Goal: Task Accomplishment & Management: Contribute content

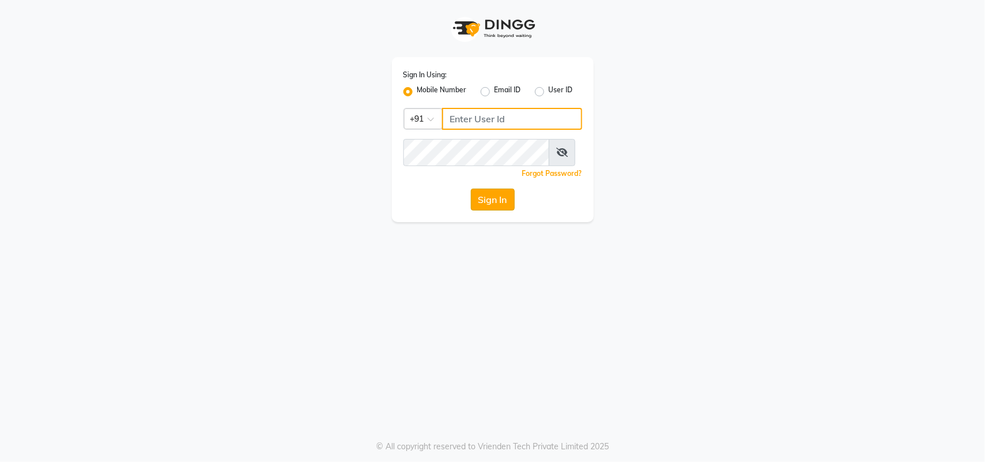
type input "9218055915"
click at [492, 211] on button "Sign In" at bounding box center [493, 200] width 44 height 22
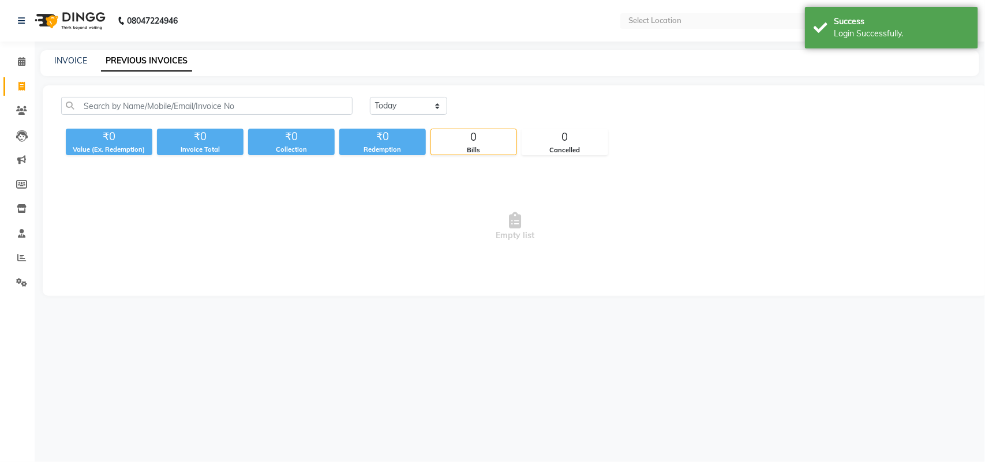
select select "en"
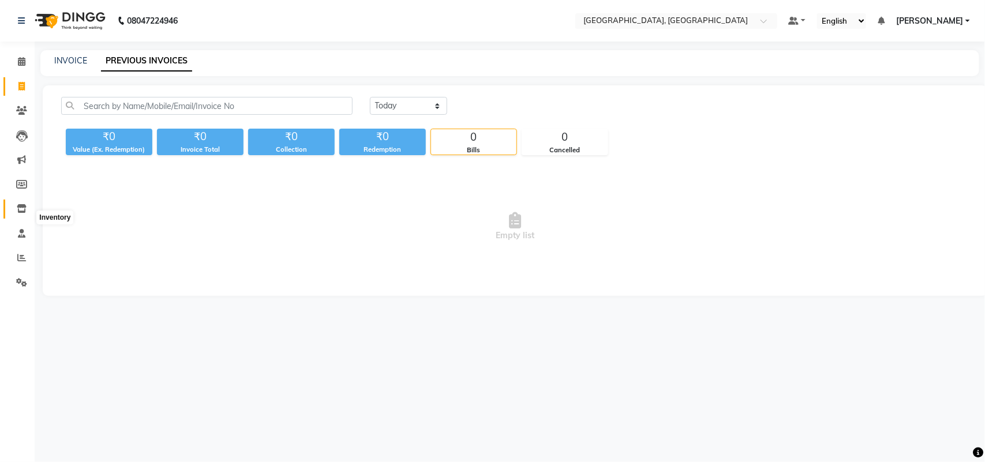
click at [21, 213] on icon at bounding box center [22, 208] width 10 height 9
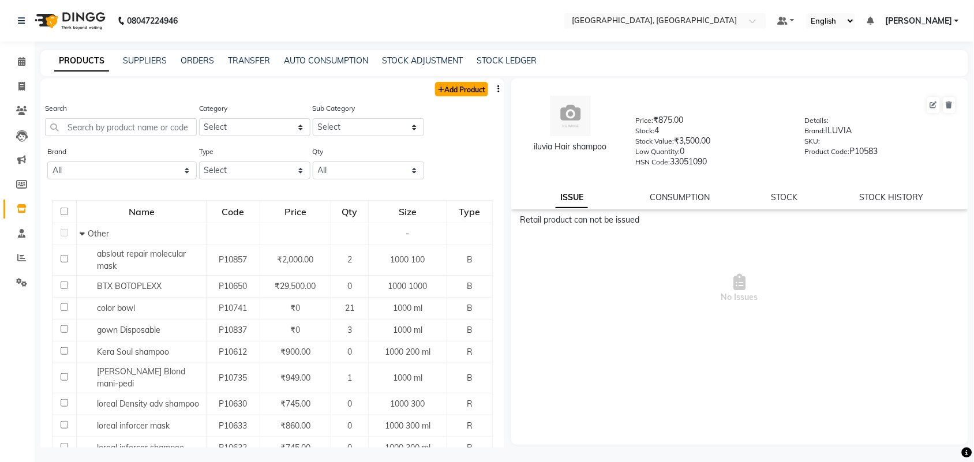
click at [469, 96] on link "Add Product" at bounding box center [461, 89] width 53 height 14
select select "true"
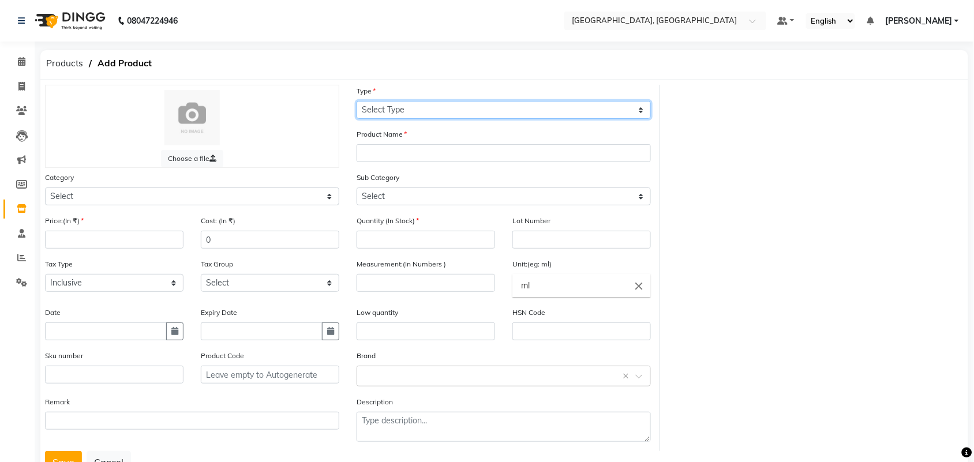
click at [475, 119] on select "Select Type Both Retail Consumable" at bounding box center [504, 110] width 294 height 18
select select "R"
click at [357, 109] on select "Select Type Both Retail Consumable" at bounding box center [504, 110] width 294 height 18
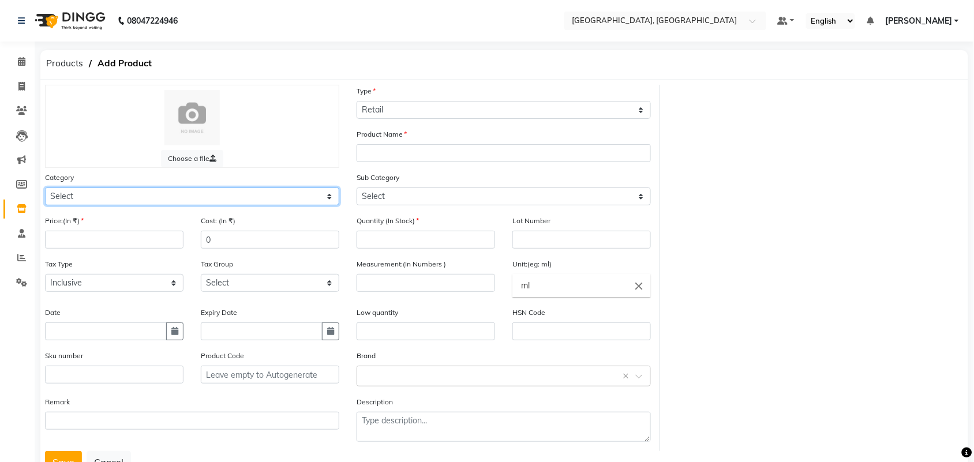
click at [130, 205] on select "Select Hair Skin Makeup Personal Care Appliances [PERSON_NAME] Waxing Disposabl…" at bounding box center [192, 197] width 294 height 18
select select "572801650"
click at [46, 205] on select "Select Hair Skin Makeup Personal Care Appliances [PERSON_NAME] Waxing Disposabl…" at bounding box center [192, 197] width 294 height 18
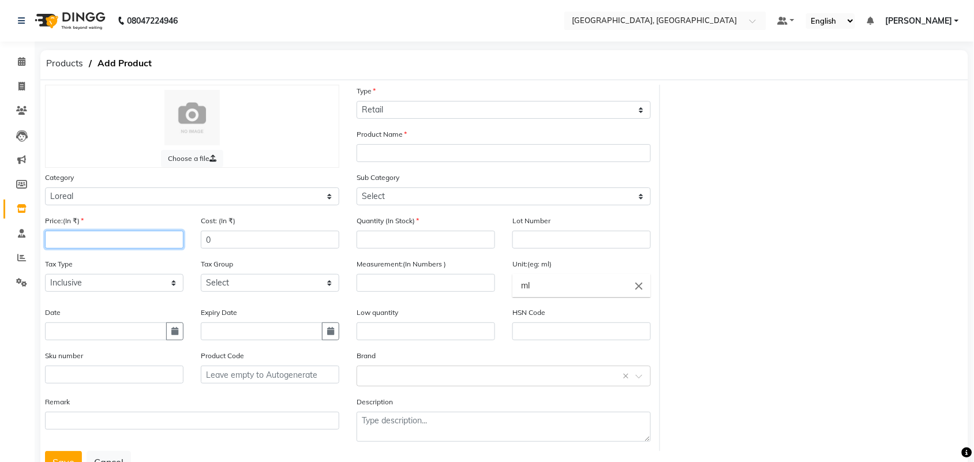
click at [154, 249] on input "number" at bounding box center [114, 240] width 138 height 18
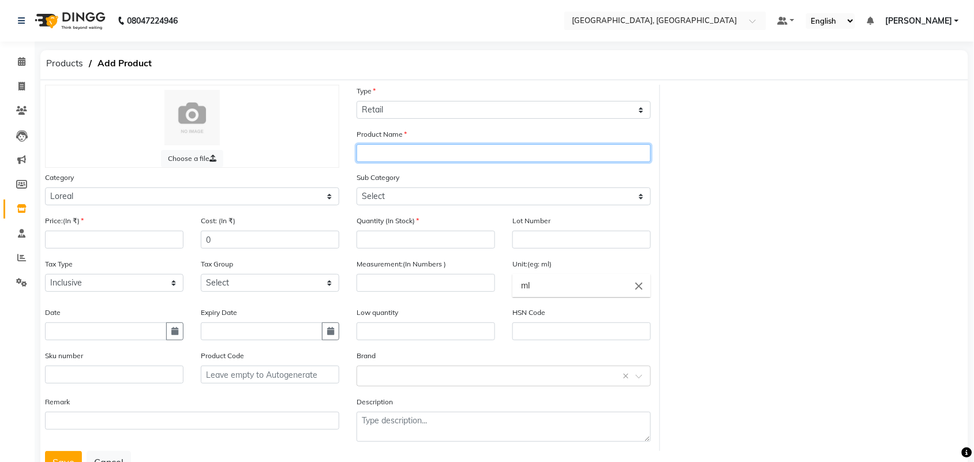
click at [396, 162] on input "text" at bounding box center [504, 153] width 294 height 18
type input "Loreal Curl Expression shampoo"
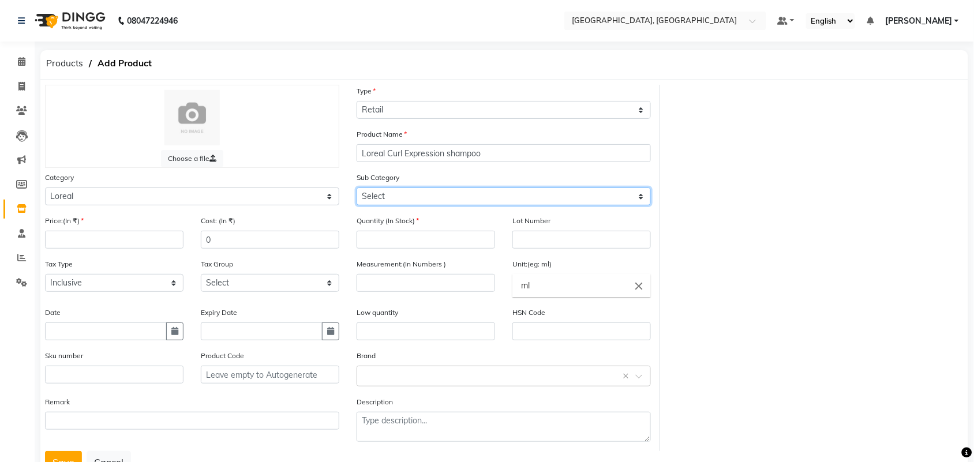
click at [405, 205] on select "Select Loreal Retail Loreal Salon Use Hair Colour Salon Use Matrix Salon Use Ma…" at bounding box center [504, 197] width 294 height 18
select select "572801651"
click at [357, 205] on select "Select Loreal Retail Loreal Salon Use Hair Colour Salon Use Matrix Salon Use Ma…" at bounding box center [504, 197] width 294 height 18
click at [428, 205] on select "Select Loreal Retail Loreal Salon Use Hair Colour Salon Use Matrix Salon Use Ma…" at bounding box center [504, 197] width 294 height 18
click at [357, 205] on select "Select Loreal Retail Loreal Salon Use Hair Colour Salon Use Matrix Salon Use Ma…" at bounding box center [504, 197] width 294 height 18
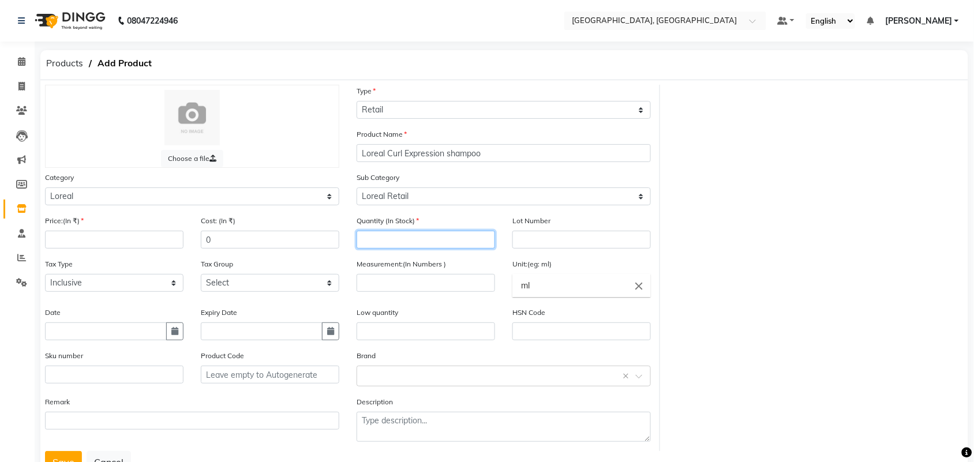
click at [408, 249] on input "number" at bounding box center [426, 240] width 138 height 18
type input "2"
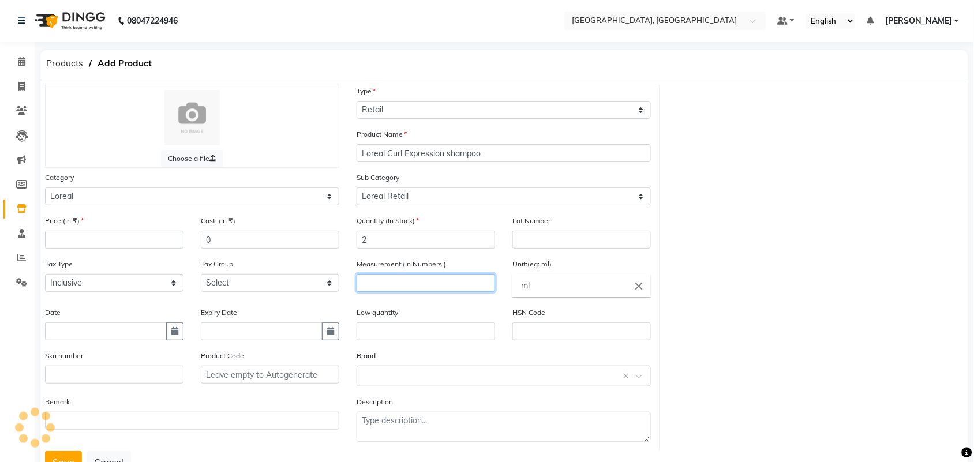
click at [417, 292] on input "number" at bounding box center [426, 283] width 138 height 18
type input "3"
type input "300"
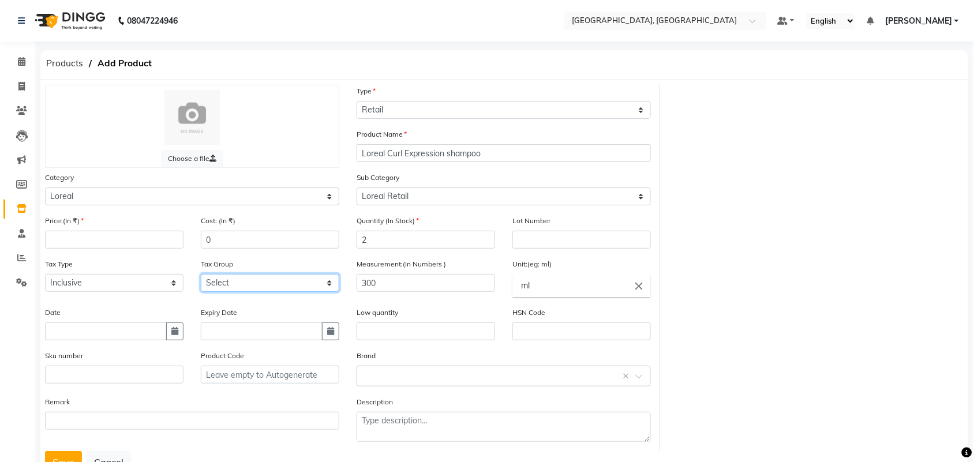
click at [251, 292] on select "Select GST" at bounding box center [270, 283] width 138 height 18
click at [111, 292] on select "Select Inclusive Exclusive" at bounding box center [114, 283] width 138 height 18
click at [281, 384] on div "Product Code" at bounding box center [270, 367] width 138 height 34
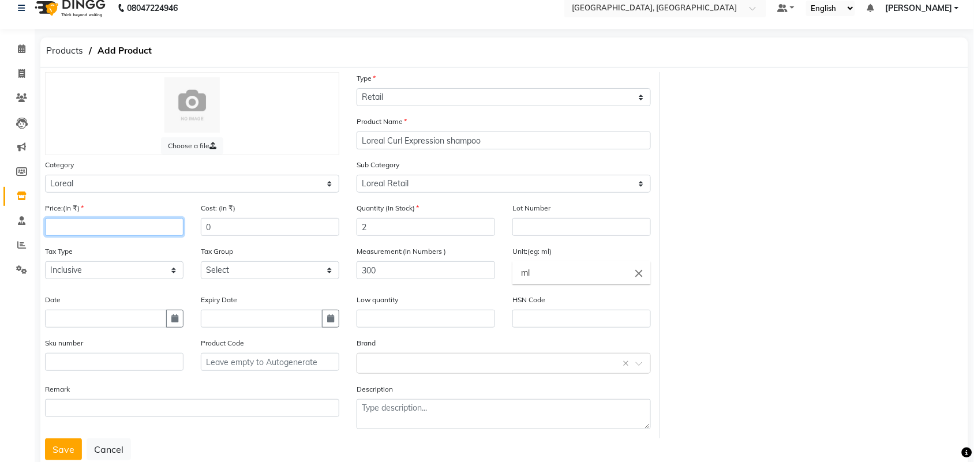
click at [148, 236] on input "number" at bounding box center [114, 227] width 138 height 18
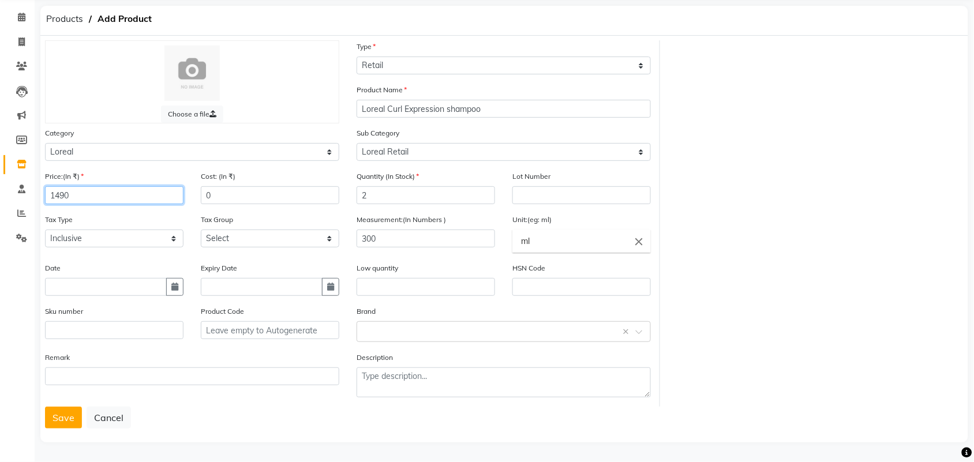
scroll to position [140, 0]
type input "1490"
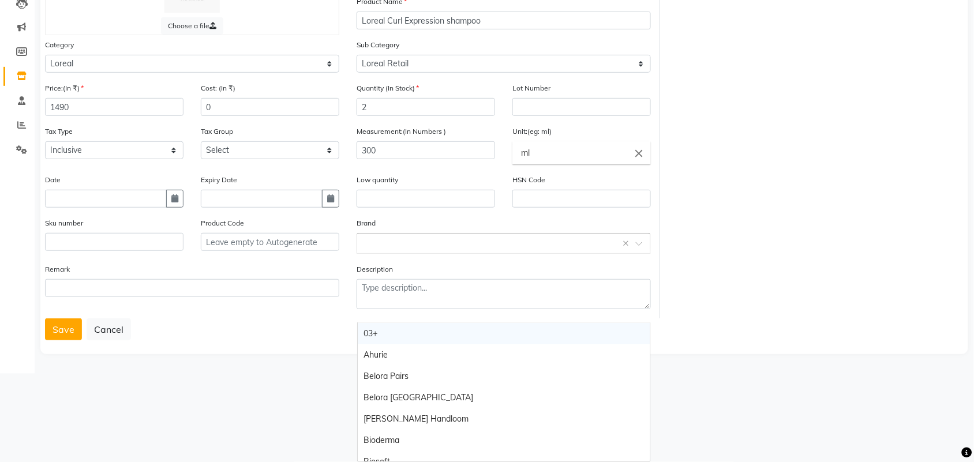
click at [403, 249] on input "text" at bounding box center [492, 243] width 259 height 12
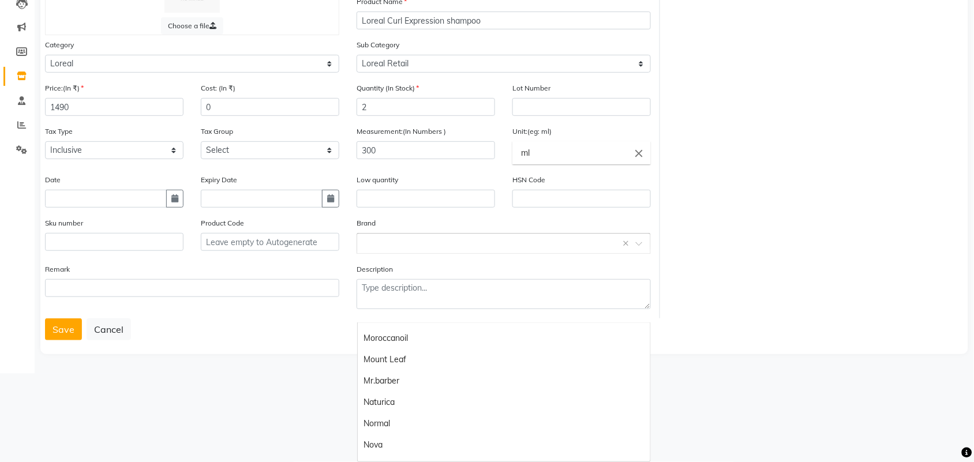
scroll to position [881, 0]
click at [426, 296] on div "Loreal" at bounding box center [504, 285] width 293 height 21
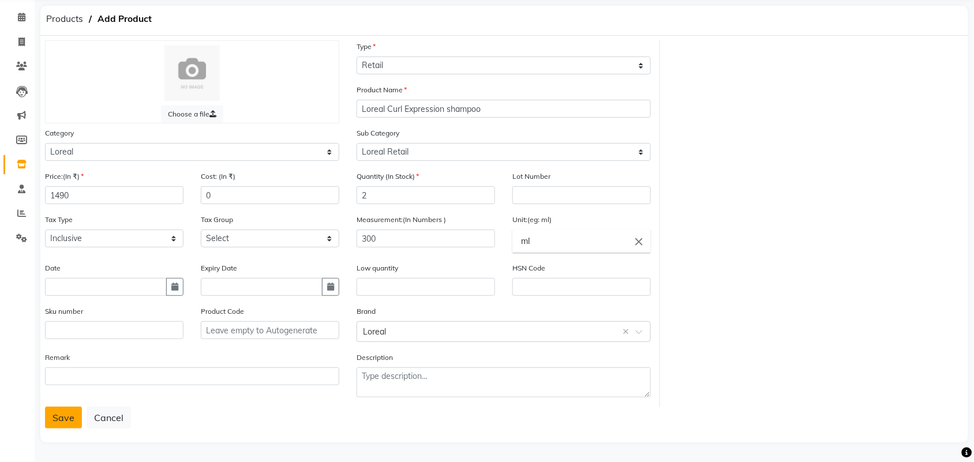
click at [61, 409] on button "Save" at bounding box center [63, 418] width 37 height 22
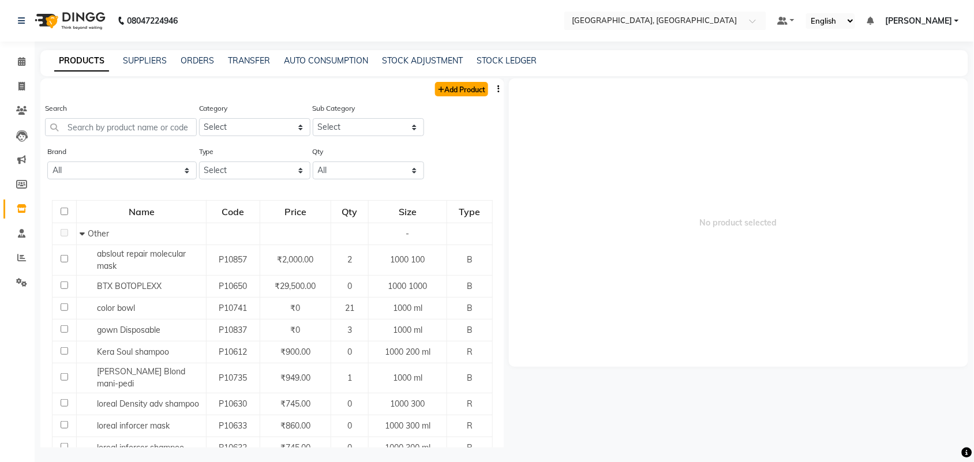
click at [435, 94] on link "Add Product" at bounding box center [461, 89] width 53 height 14
select select "true"
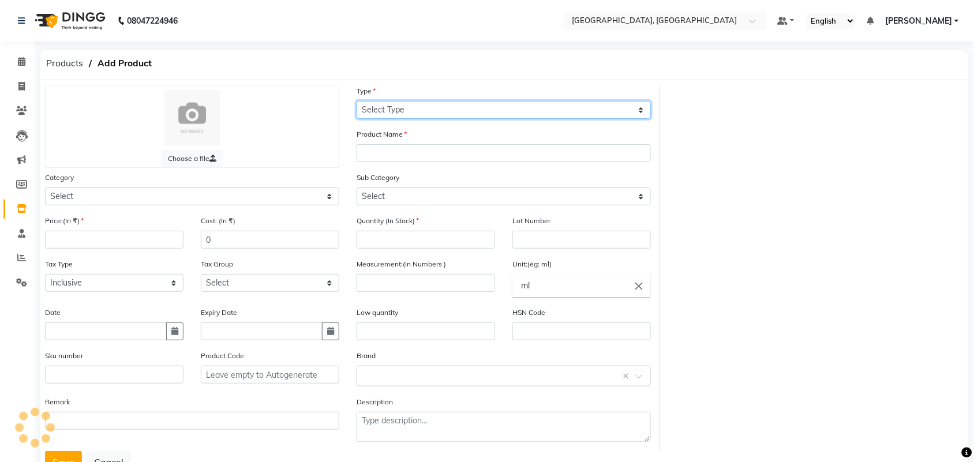
click at [432, 119] on select "Select Type Both Retail Consumable" at bounding box center [504, 110] width 294 height 18
select select "B"
click at [357, 109] on select "Select Type Both Retail Consumable" at bounding box center [504, 110] width 294 height 18
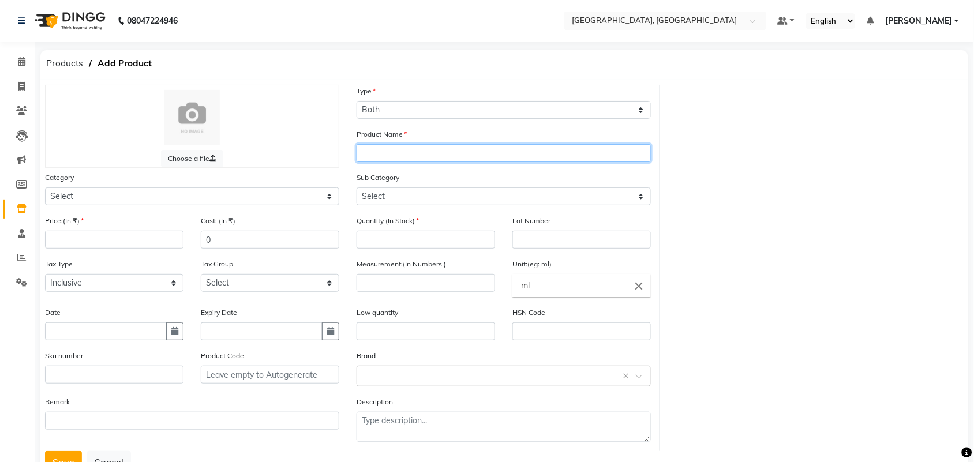
click at [393, 162] on input "text" at bounding box center [504, 153] width 294 height 18
click at [402, 162] on input "text" at bounding box center [504, 153] width 294 height 18
type input "Loreal Curl Expression Mask"
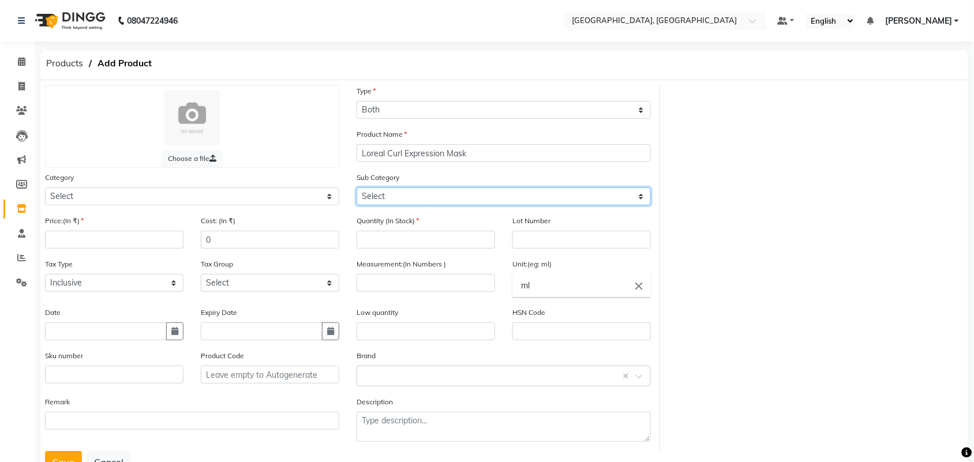
click at [404, 205] on select "Select" at bounding box center [504, 197] width 294 height 18
click at [394, 205] on select "Select" at bounding box center [504, 197] width 294 height 18
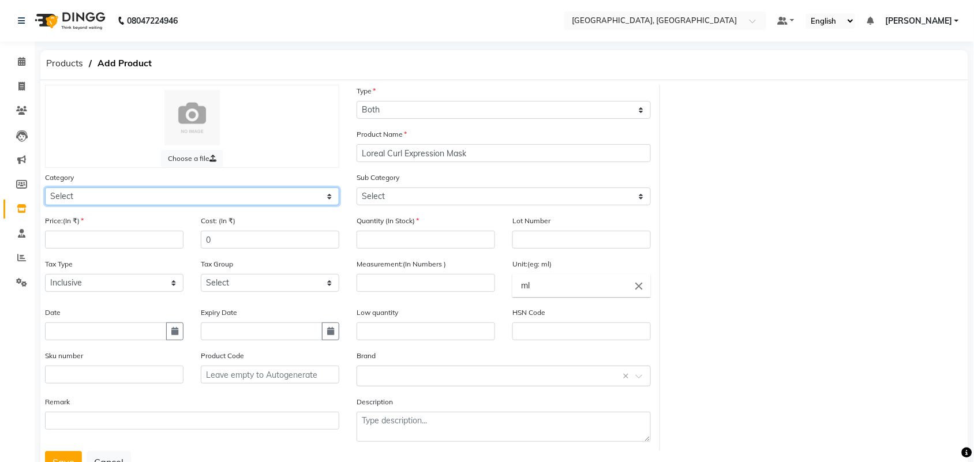
click at [219, 205] on select "Select Hair Skin Makeup Personal Care Appliances [PERSON_NAME] Waxing Disposabl…" at bounding box center [192, 197] width 294 height 18
select select "572801100"
click at [46, 205] on select "Select Hair Skin Makeup Personal Care Appliances [PERSON_NAME] Waxing Disposabl…" at bounding box center [192, 197] width 294 height 18
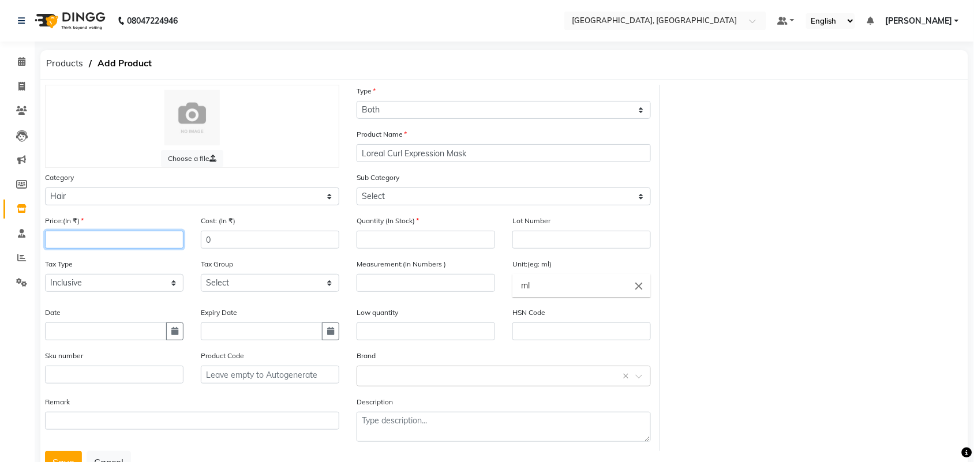
click at [111, 249] on input "number" at bounding box center [114, 240] width 138 height 18
type input "1600"
click at [408, 249] on input "number" at bounding box center [426, 240] width 138 height 18
type input "2"
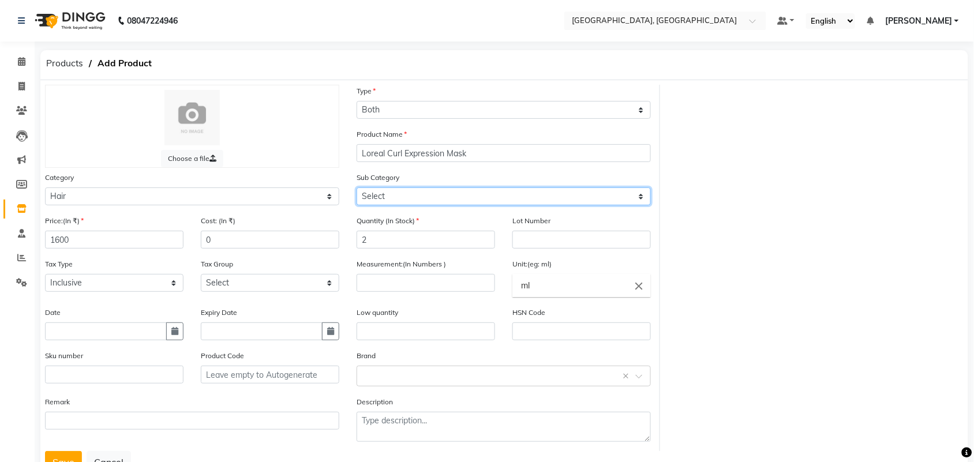
click at [390, 205] on select "Select Shampoo Cream Conditioner Mask Oil Serum Color Appliances Treatment Styl…" at bounding box center [504, 197] width 294 height 18
select select "572801102"
click at [357, 205] on select "Select Shampoo Cream Conditioner Mask Oil Serum Color Appliances Treatment Styl…" at bounding box center [504, 197] width 294 height 18
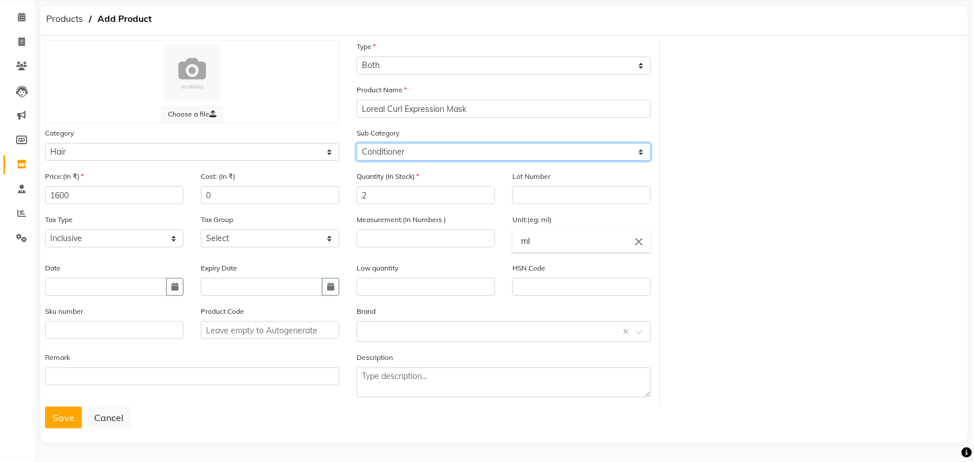
scroll to position [140, 0]
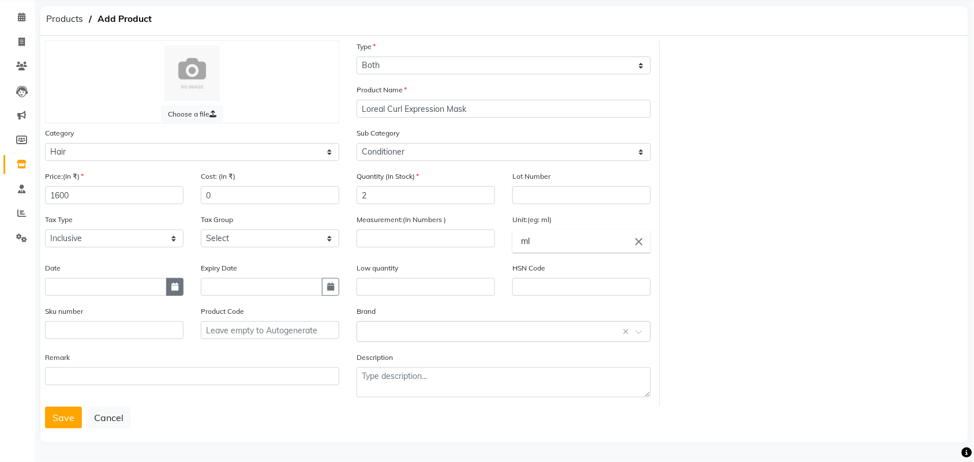
click at [166, 278] on button "button" at bounding box center [174, 287] width 17 height 18
select select "9"
select select "2025"
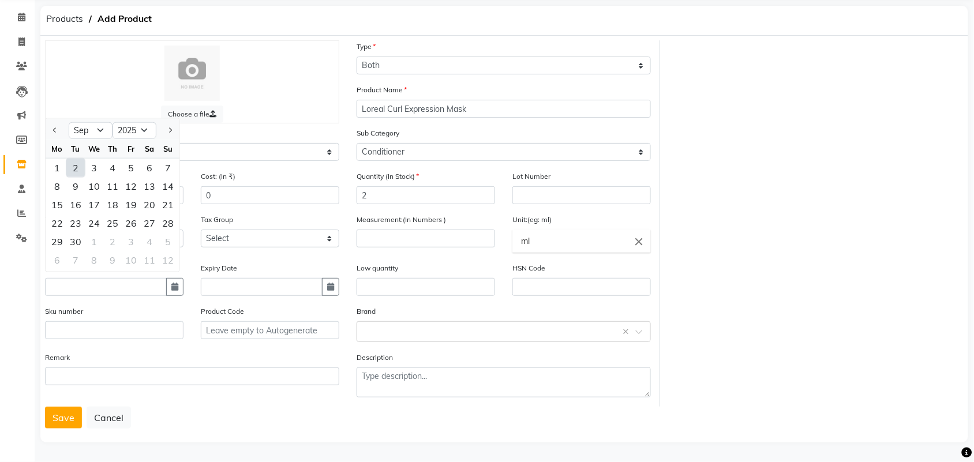
click at [83, 159] on div "2" at bounding box center [75, 168] width 18 height 18
type input "02-09-2025"
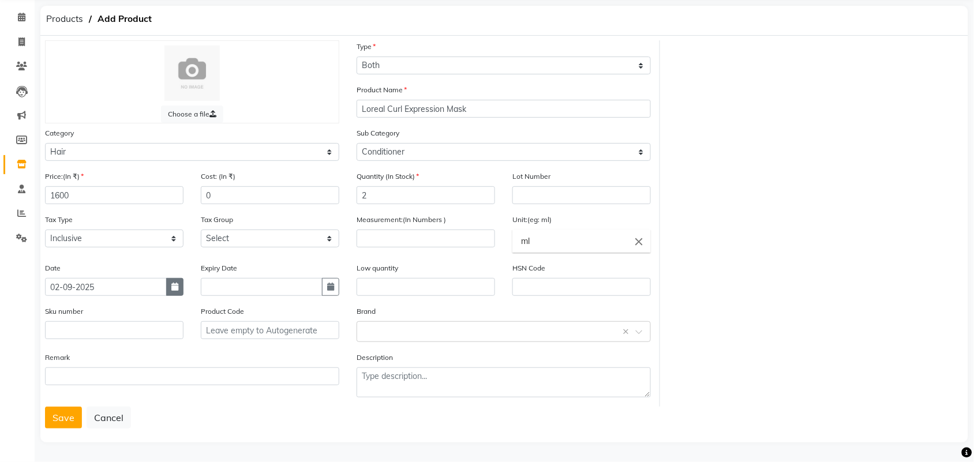
click at [174, 278] on button "button" at bounding box center [174, 287] width 17 height 18
select select "9"
select select "2025"
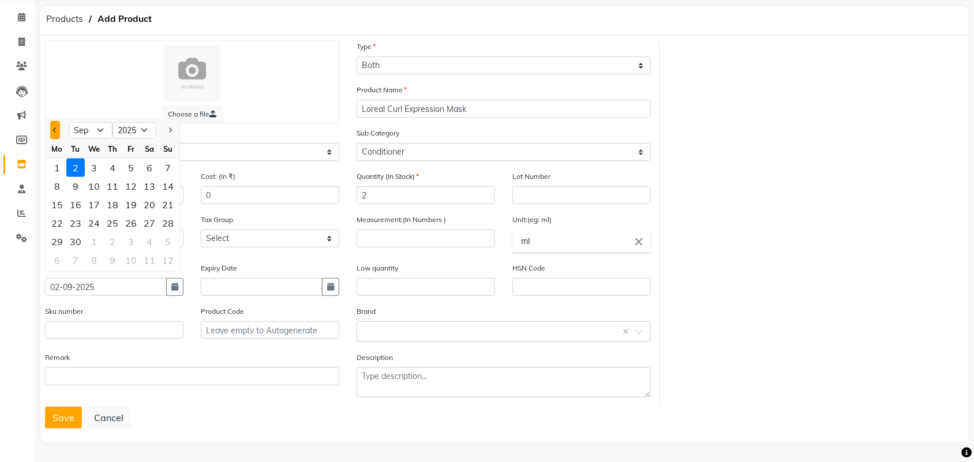
click at [53, 121] on button "Previous month" at bounding box center [55, 130] width 10 height 18
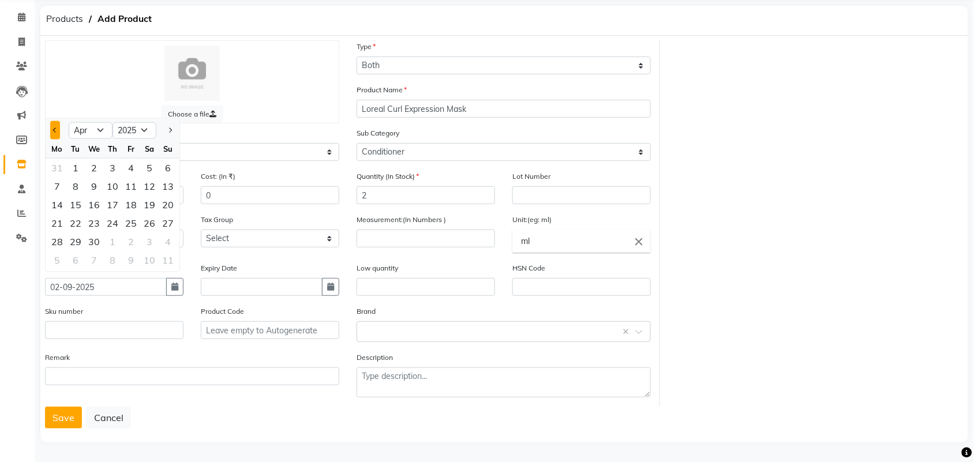
click at [53, 121] on button "Previous month" at bounding box center [55, 130] width 10 height 18
click at [172, 128] on span "Next month" at bounding box center [169, 130] width 5 height 5
select select "2"
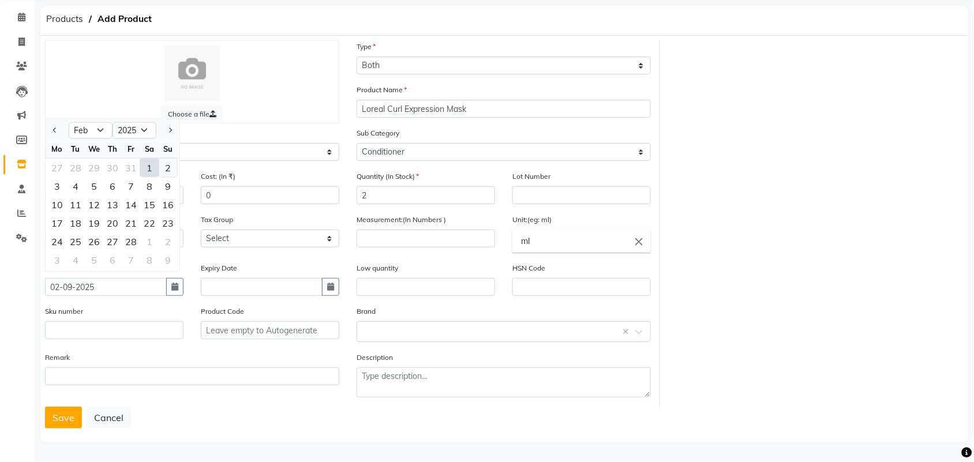
click at [177, 159] on div "2" at bounding box center [168, 168] width 18 height 18
type input "[DATE]"
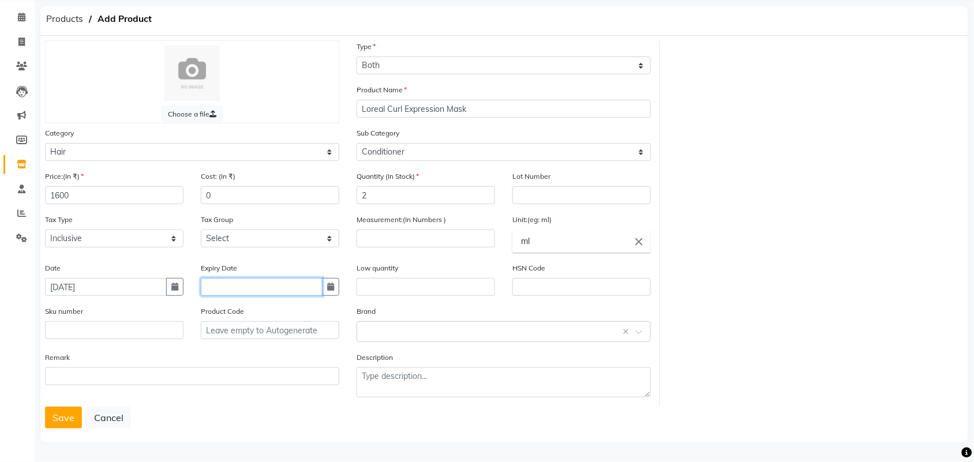
click at [284, 278] on input "text" at bounding box center [262, 287] width 122 height 18
select select "9"
select select "2025"
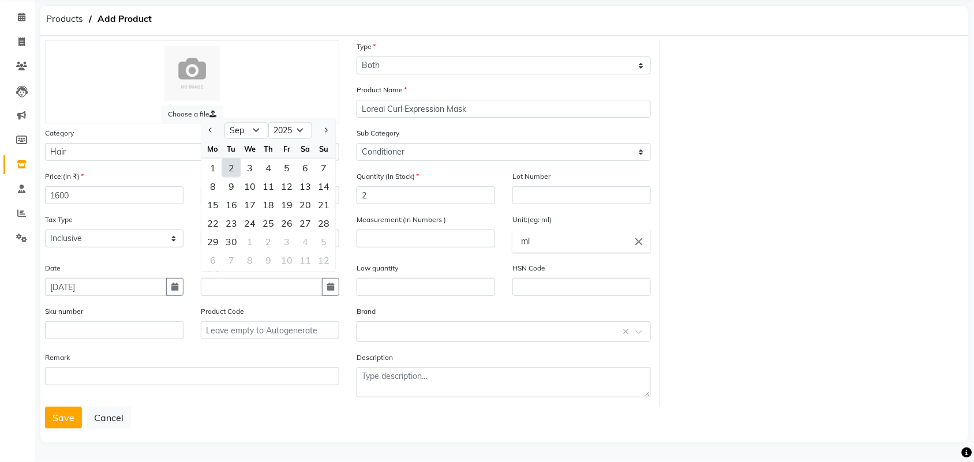
click at [240, 159] on div "2" at bounding box center [231, 168] width 18 height 18
type input "02-09-2025"
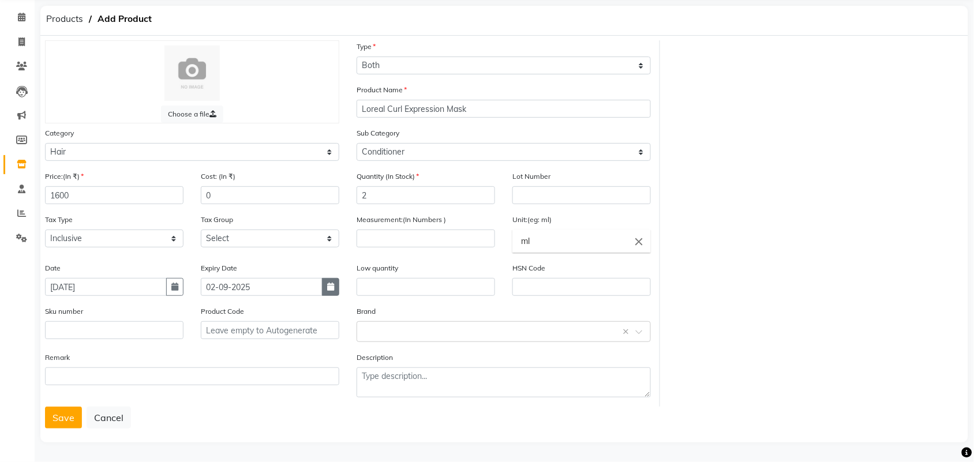
click at [327, 283] on icon "button" at bounding box center [330, 287] width 7 height 8
select select "9"
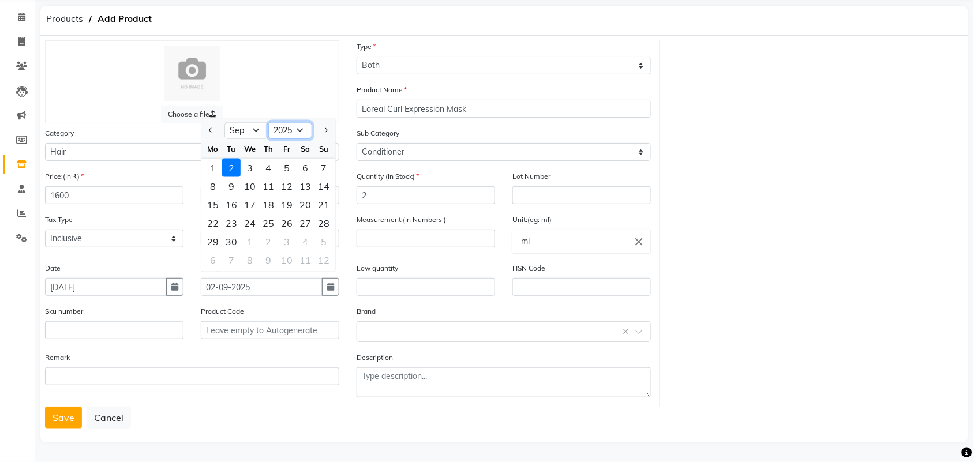
click at [312, 122] on select "2015 2016 2017 2018 2019 2020 2021 2022 2023 2024 2025 2026 2027 2028 2029 2030…" at bounding box center [290, 130] width 44 height 17
select select "2028"
click at [286, 122] on select "2015 2016 2017 2018 2019 2020 2021 2022 2023 2024 2025 2026 2027 2028 2029 2030…" at bounding box center [290, 130] width 44 height 17
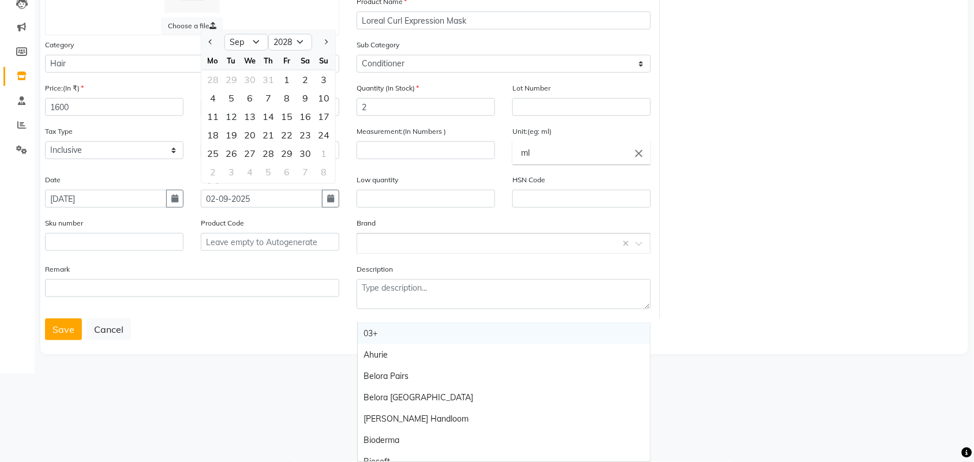
click at [383, 249] on input "text" at bounding box center [492, 243] width 259 height 12
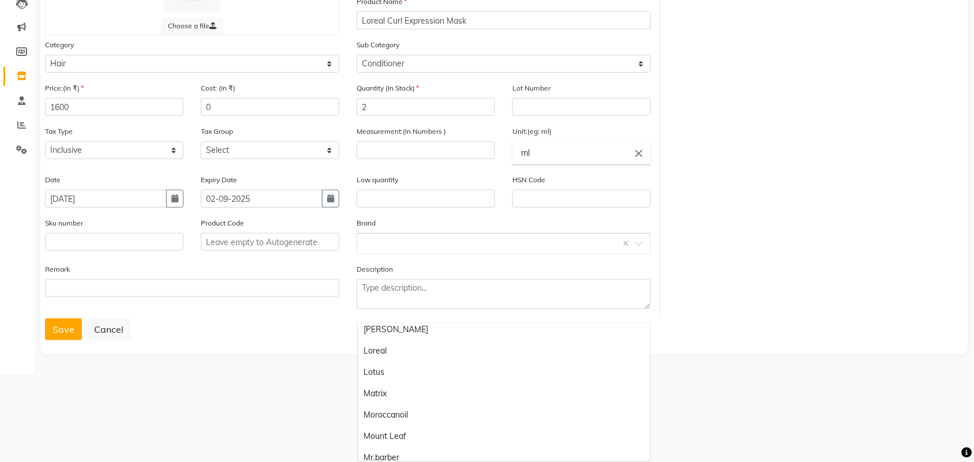
scroll to position [860, 0]
click at [407, 317] on div "Loreal" at bounding box center [504, 306] width 293 height 21
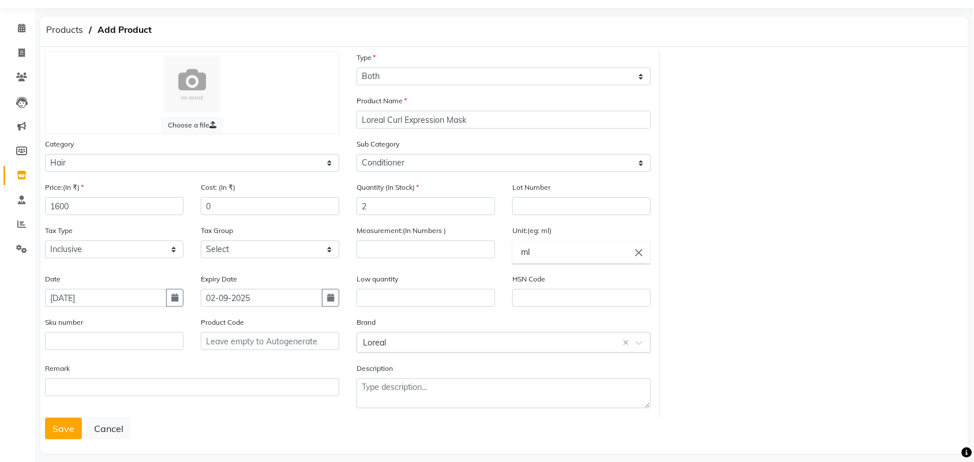
scroll to position [0, 0]
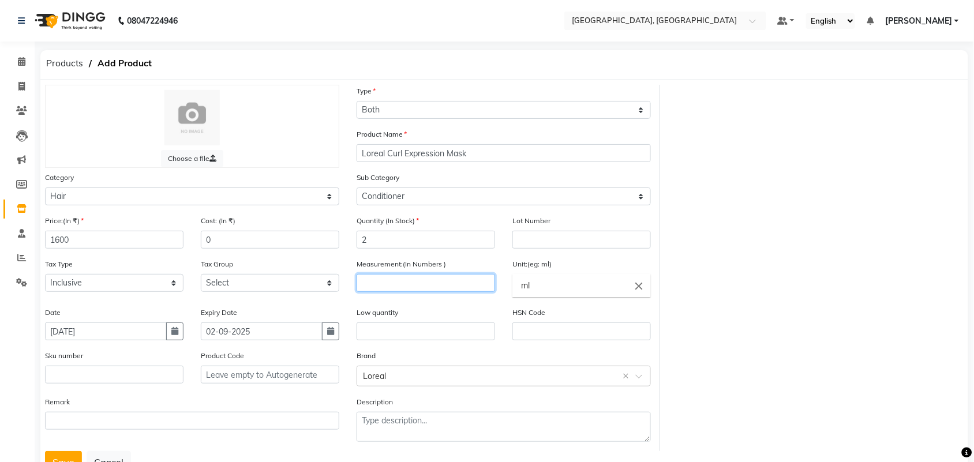
click at [451, 292] on input "number" at bounding box center [426, 283] width 138 height 18
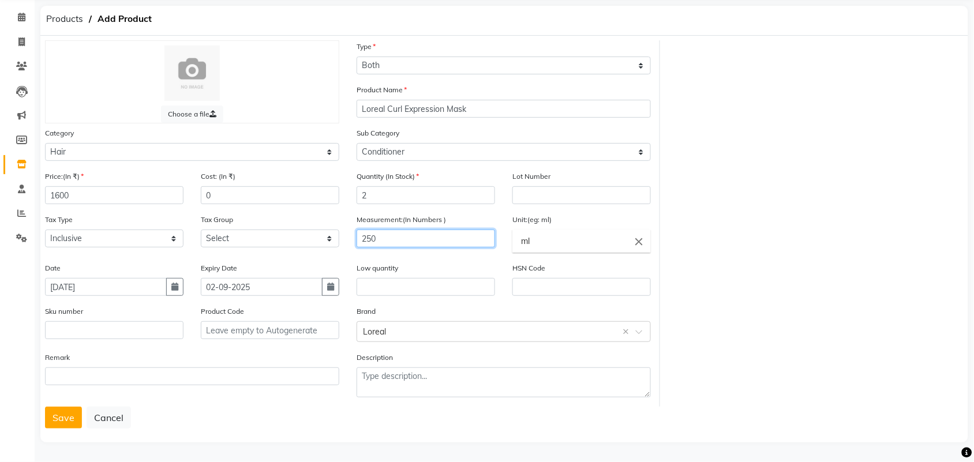
scroll to position [140, 0]
type input "250"
click at [62, 407] on button "Save" at bounding box center [63, 418] width 37 height 22
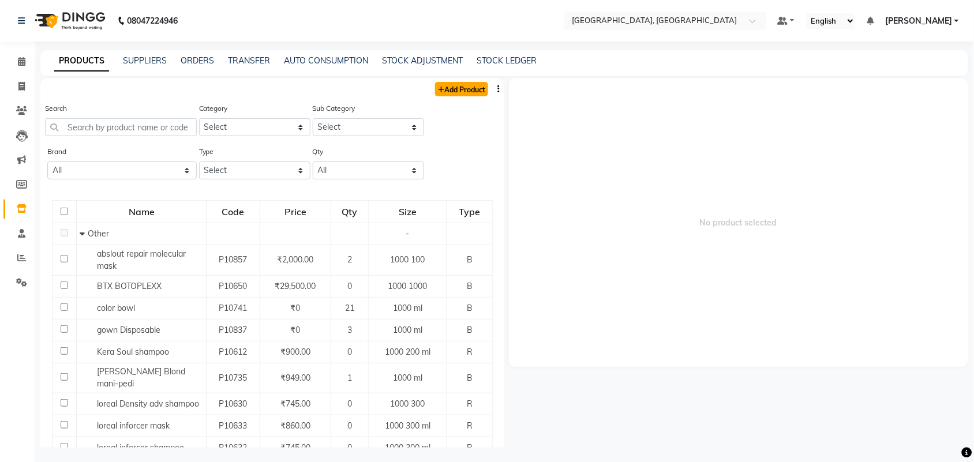
click at [453, 96] on link "Add Product" at bounding box center [461, 89] width 53 height 14
select select "true"
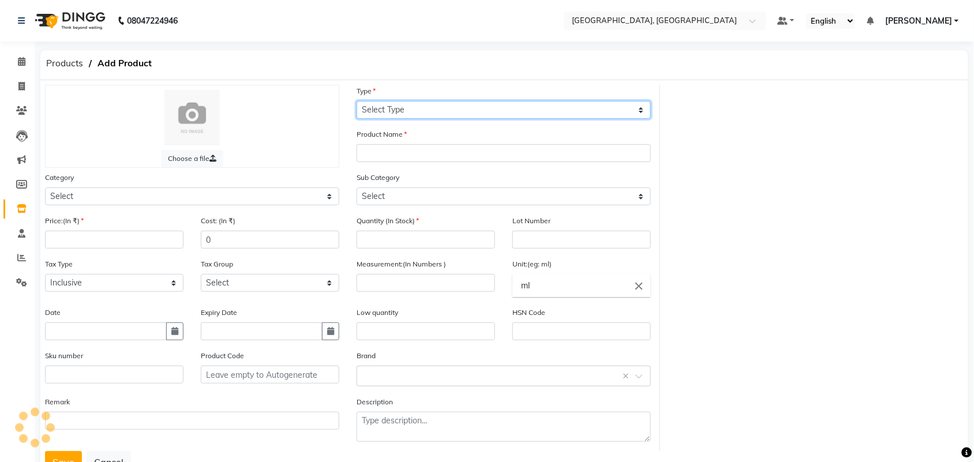
click at [436, 119] on select "Select Type Both Retail Consumable" at bounding box center [504, 110] width 294 height 18
select select "B"
click at [357, 109] on select "Select Type Both Retail Consumable" at bounding box center [504, 110] width 294 height 18
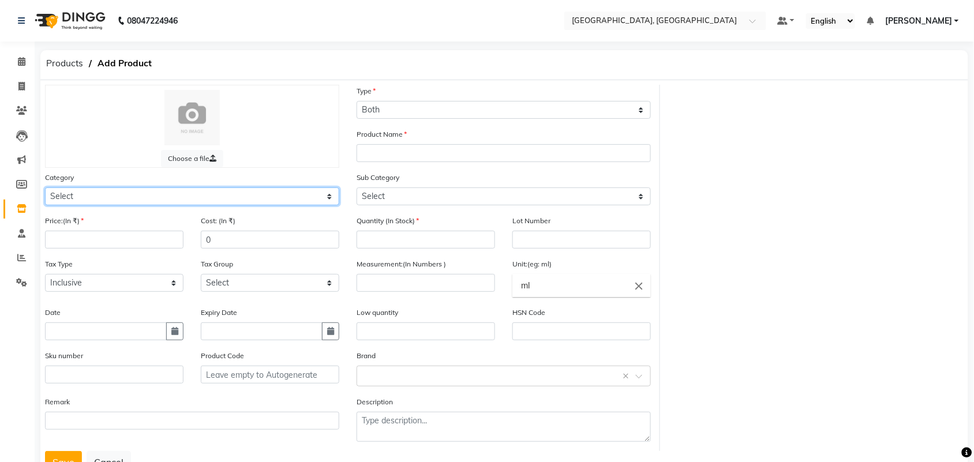
click at [102, 205] on select "Select Hair Skin Makeup Personal Care Appliances [PERSON_NAME] Waxing Disposabl…" at bounding box center [192, 197] width 294 height 18
select select "572801100"
click at [46, 205] on select "Select Hair Skin Makeup Personal Care Appliances [PERSON_NAME] Waxing Disposabl…" at bounding box center [192, 197] width 294 height 18
click at [126, 249] on div "Price:(In ₹)" at bounding box center [114, 232] width 138 height 34
click at [128, 249] on div "Price:(In ₹)" at bounding box center [114, 232] width 138 height 34
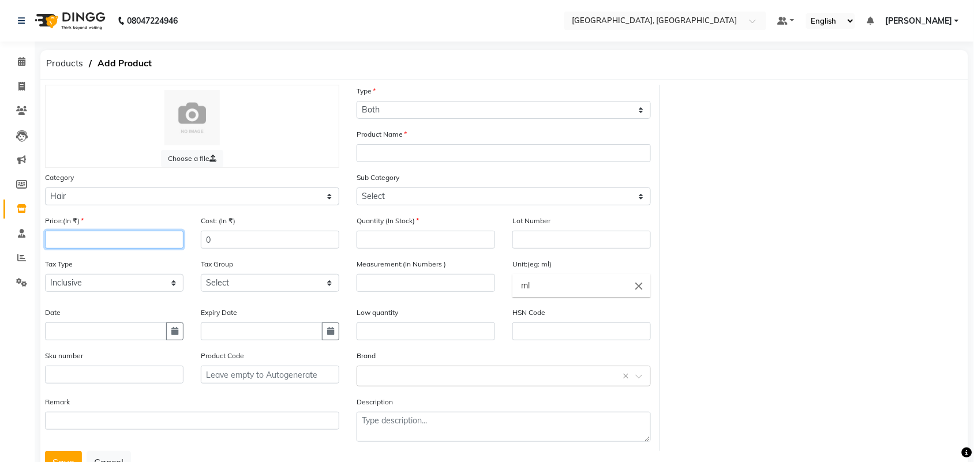
click at [126, 249] on input "number" at bounding box center [114, 240] width 138 height 18
type input "1490"
click at [98, 292] on div "Tax Type Select Inclusive Exclusive" at bounding box center [114, 275] width 138 height 34
click at [419, 292] on input "number" at bounding box center [426, 283] width 138 height 18
type input "200"
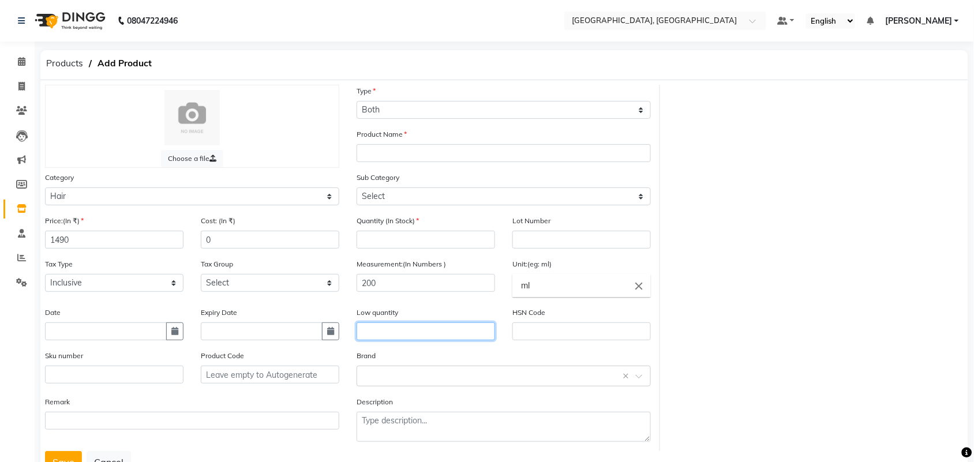
click at [401, 340] on input "text" at bounding box center [426, 332] width 138 height 18
type input "2"
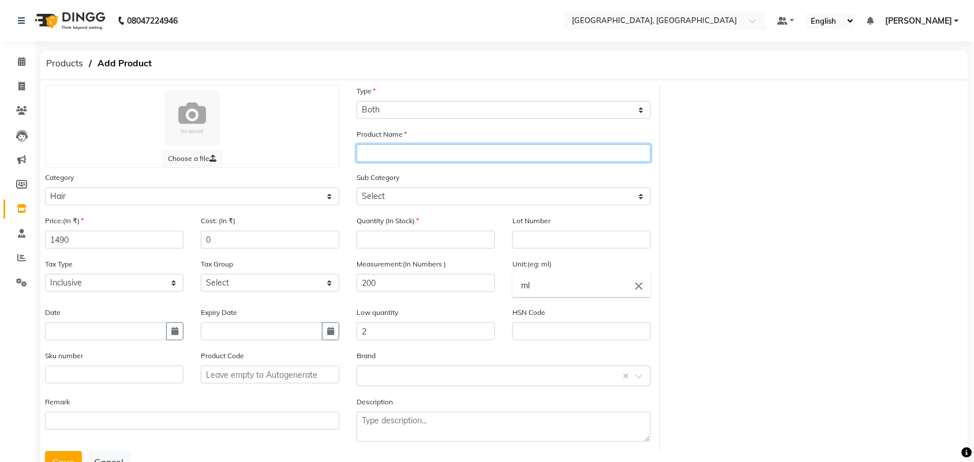
click at [441, 162] on input "text" at bounding box center [504, 153] width 294 height 18
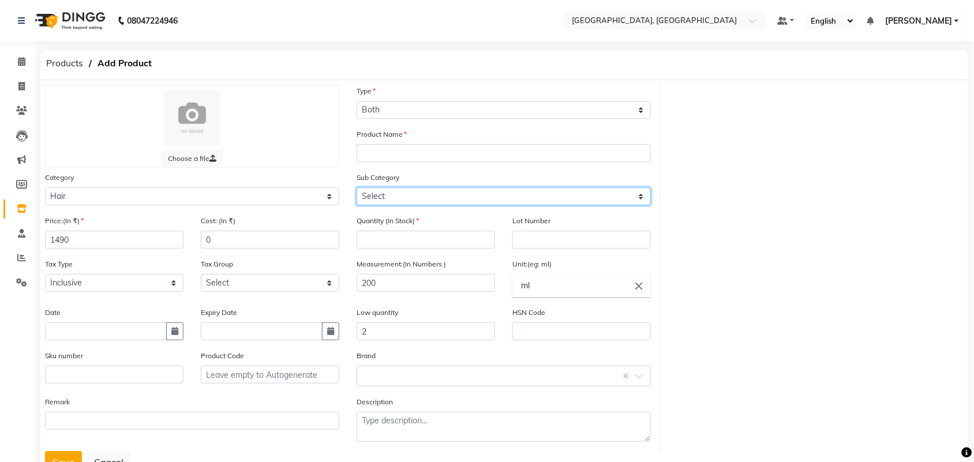
click at [430, 205] on select "Select Shampoo Cream Conditioner Mask Oil Serum Color Appliances Treatment Styl…" at bounding box center [504, 197] width 294 height 18
select select "572801103"
click at [357, 205] on select "Select Shampoo Cream Conditioner Mask Oil Serum Color Appliances Treatment Styl…" at bounding box center [504, 197] width 294 height 18
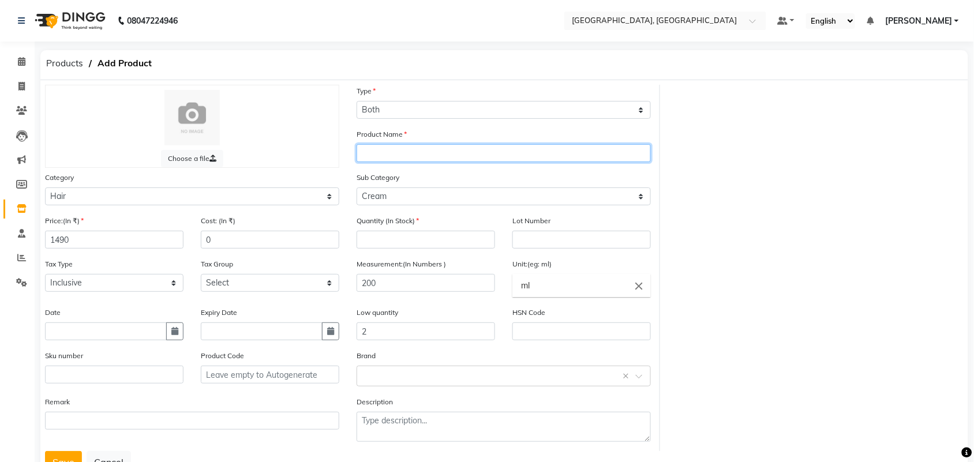
click at [460, 162] on input "text" at bounding box center [504, 153] width 294 height 18
click at [400, 162] on input "Loreal ex" at bounding box center [504, 153] width 294 height 18
click at [410, 162] on input "Loreal Ex" at bounding box center [504, 153] width 294 height 18
click at [465, 162] on input "Loreal ExPRESSION" at bounding box center [504, 153] width 294 height 18
type input "Loreal Expression"
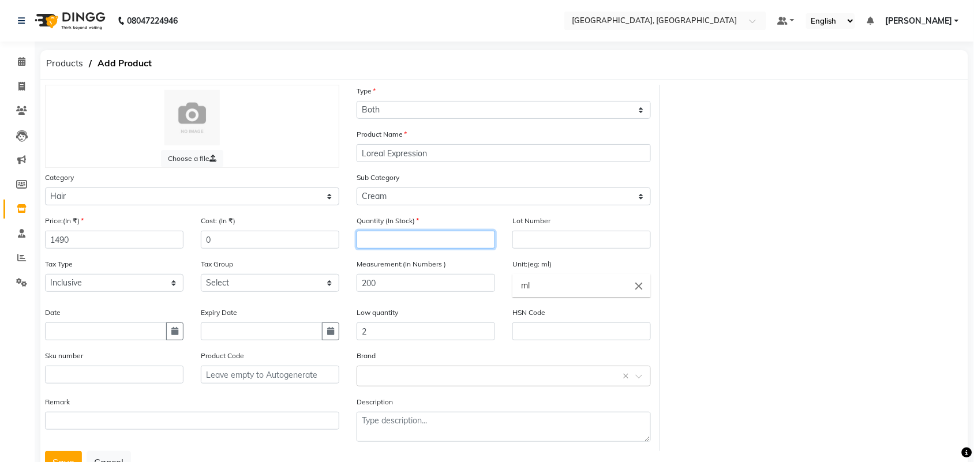
click at [454, 249] on input "number" at bounding box center [426, 240] width 138 height 18
click at [445, 340] on input "2" at bounding box center [426, 332] width 138 height 18
click at [449, 249] on input "number" at bounding box center [426, 240] width 138 height 18
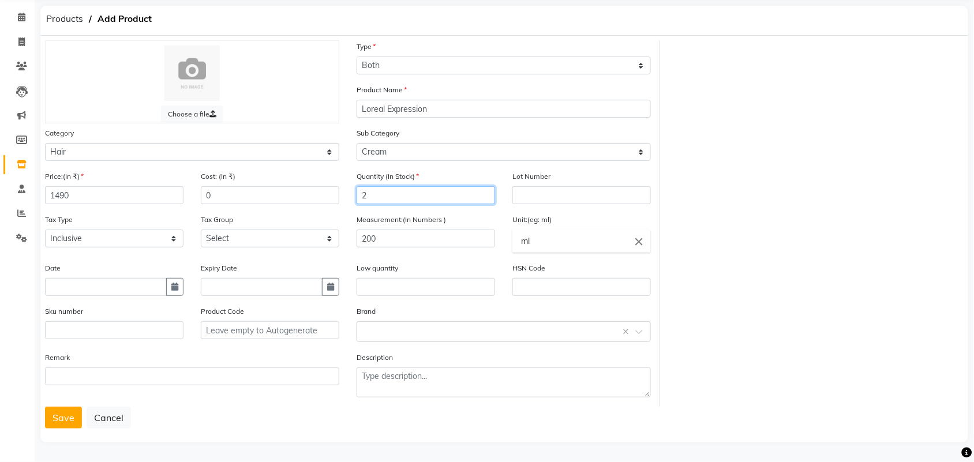
scroll to position [140, 0]
type input "2"
click at [407, 325] on input "text" at bounding box center [492, 331] width 259 height 12
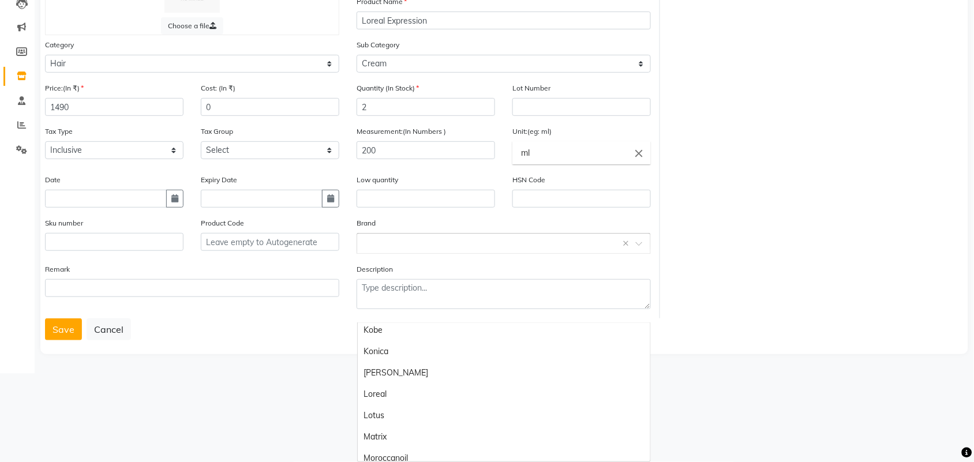
scroll to position [827, 0]
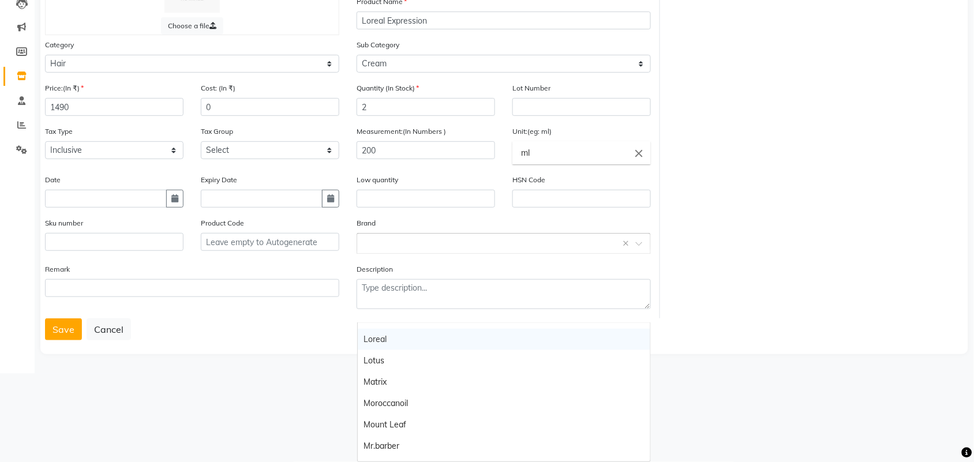
click at [390, 350] on div "Loreal" at bounding box center [504, 339] width 293 height 21
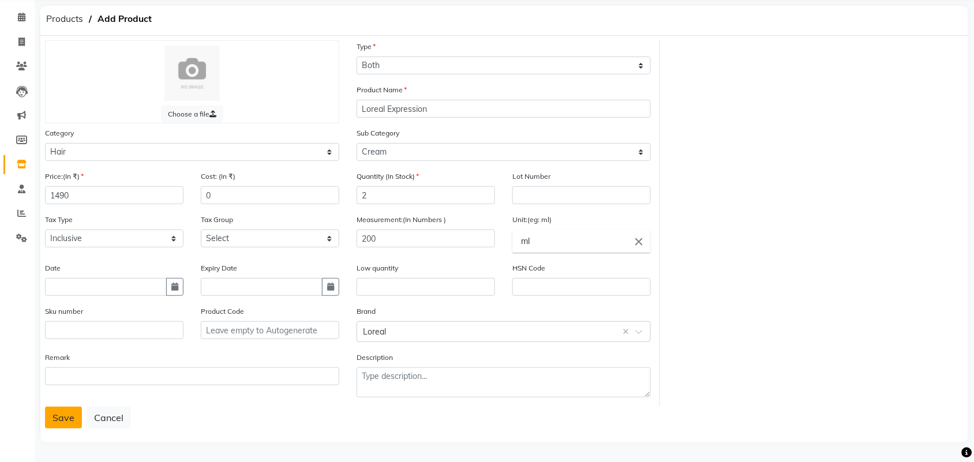
click at [70, 409] on button "Save" at bounding box center [63, 418] width 37 height 22
